Goal: Task Accomplishment & Management: Complete application form

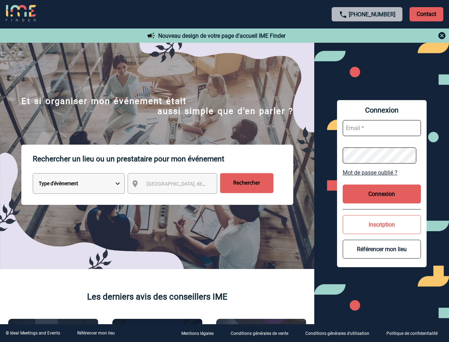
click at [225, 171] on p "Rechercher un lieu ou un prestataire pour mon événement" at bounding box center [163, 158] width 261 height 28
click at [427, 14] on p "Contact" at bounding box center [427, 14] width 34 height 14
click at [368, 36] on div at bounding box center [368, 35] width 158 height 9
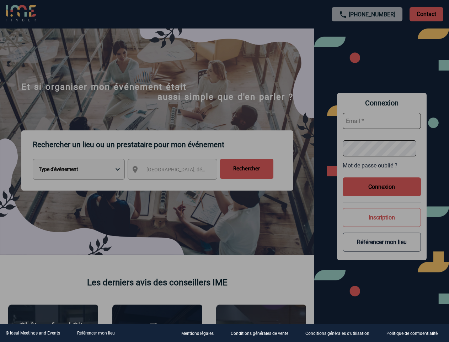
click at [179, 185] on div at bounding box center [224, 171] width 449 height 342
click at [382, 172] on div at bounding box center [224, 171] width 449 height 342
click at [382, 194] on div at bounding box center [224, 171] width 449 height 342
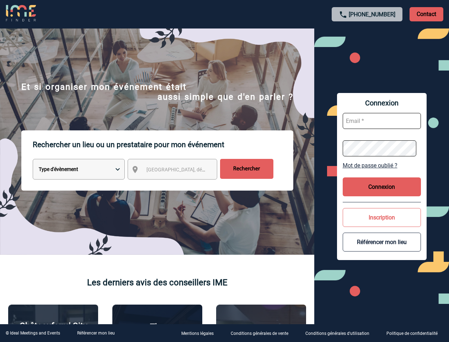
click at [382, 224] on button "Inscription" at bounding box center [382, 217] width 78 height 19
click at [382, 249] on button "Référencer mon lieu" at bounding box center [382, 241] width 78 height 19
click at [96, 333] on link "Référencer mon lieu" at bounding box center [96, 332] width 38 height 5
